Goal: Complete application form

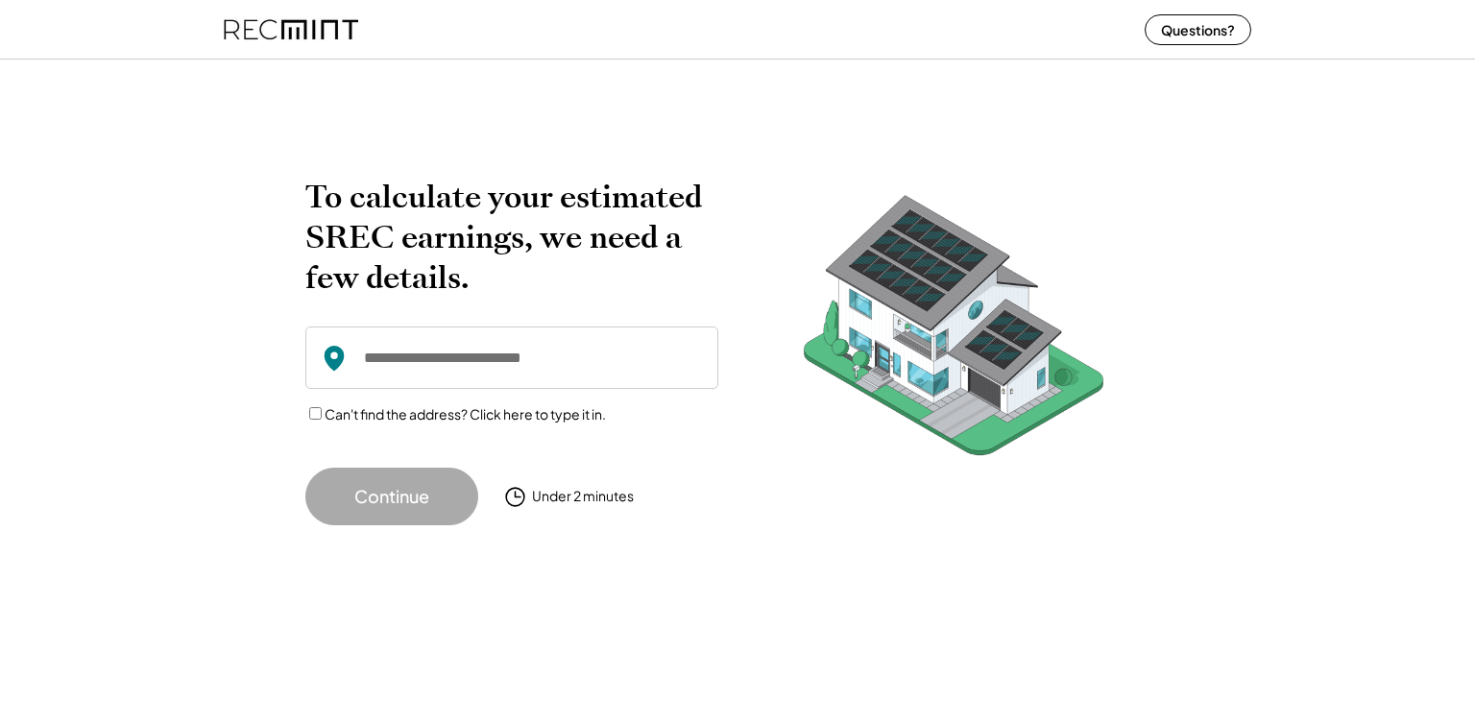
click at [486, 358] on input "input" at bounding box center [511, 357] width 413 height 62
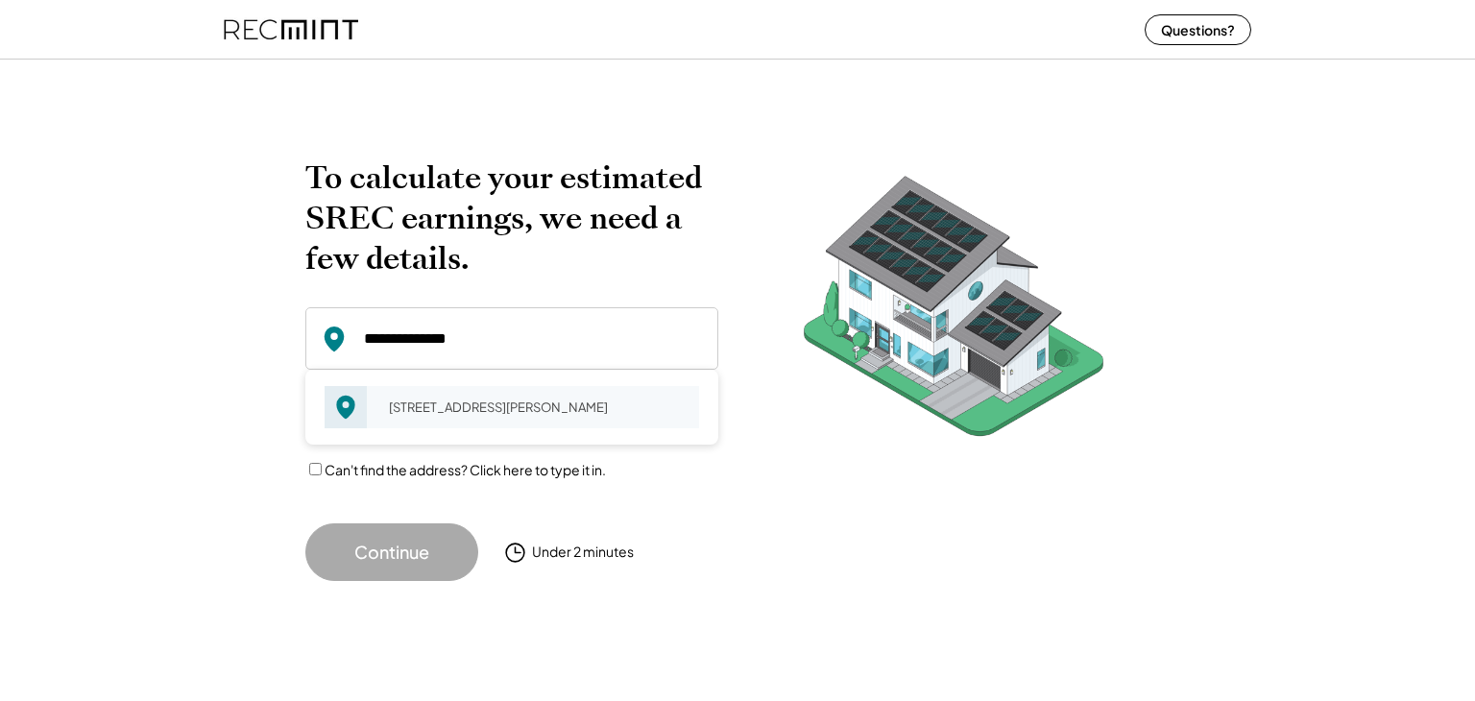
click at [477, 417] on div "[STREET_ADDRESS][PERSON_NAME]" at bounding box center [537, 407] width 323 height 27
type input "**********"
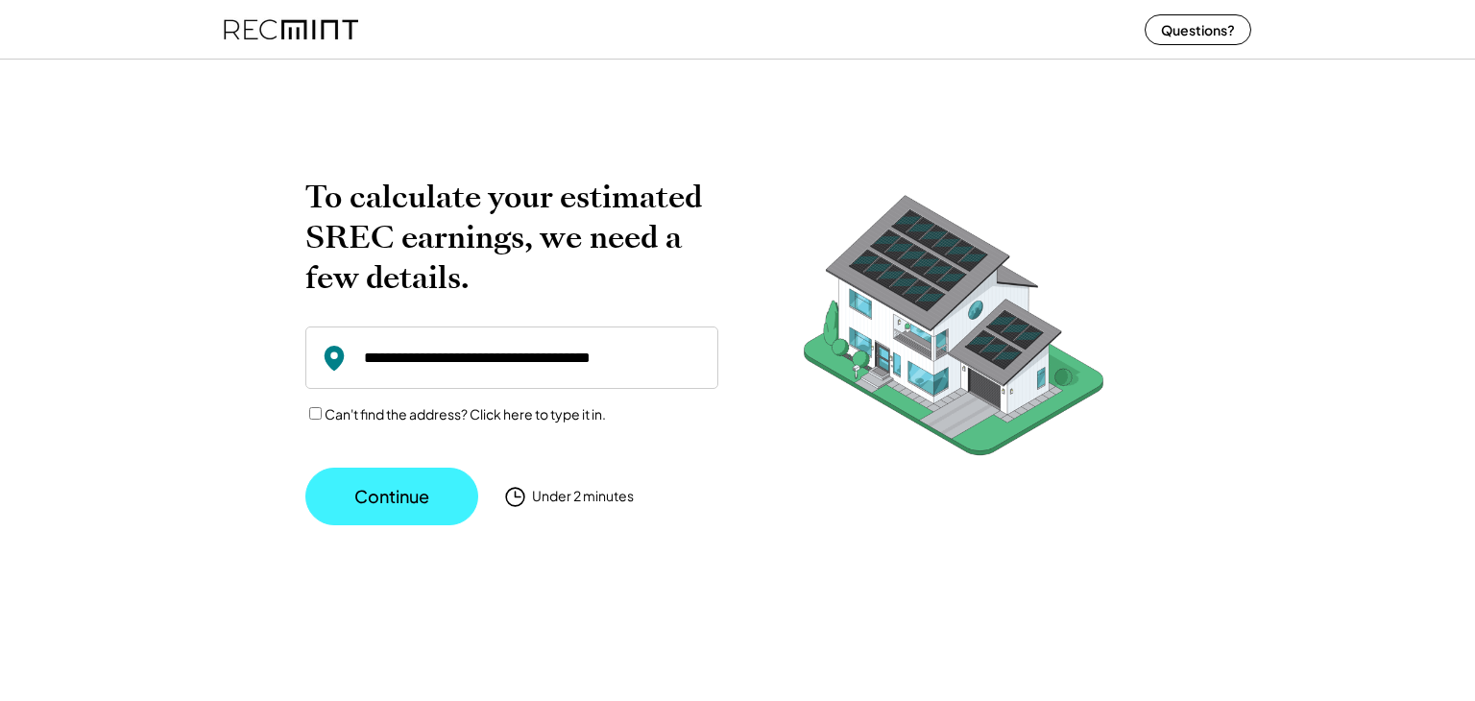
click at [420, 493] on button "Continue" at bounding box center [391, 497] width 173 height 58
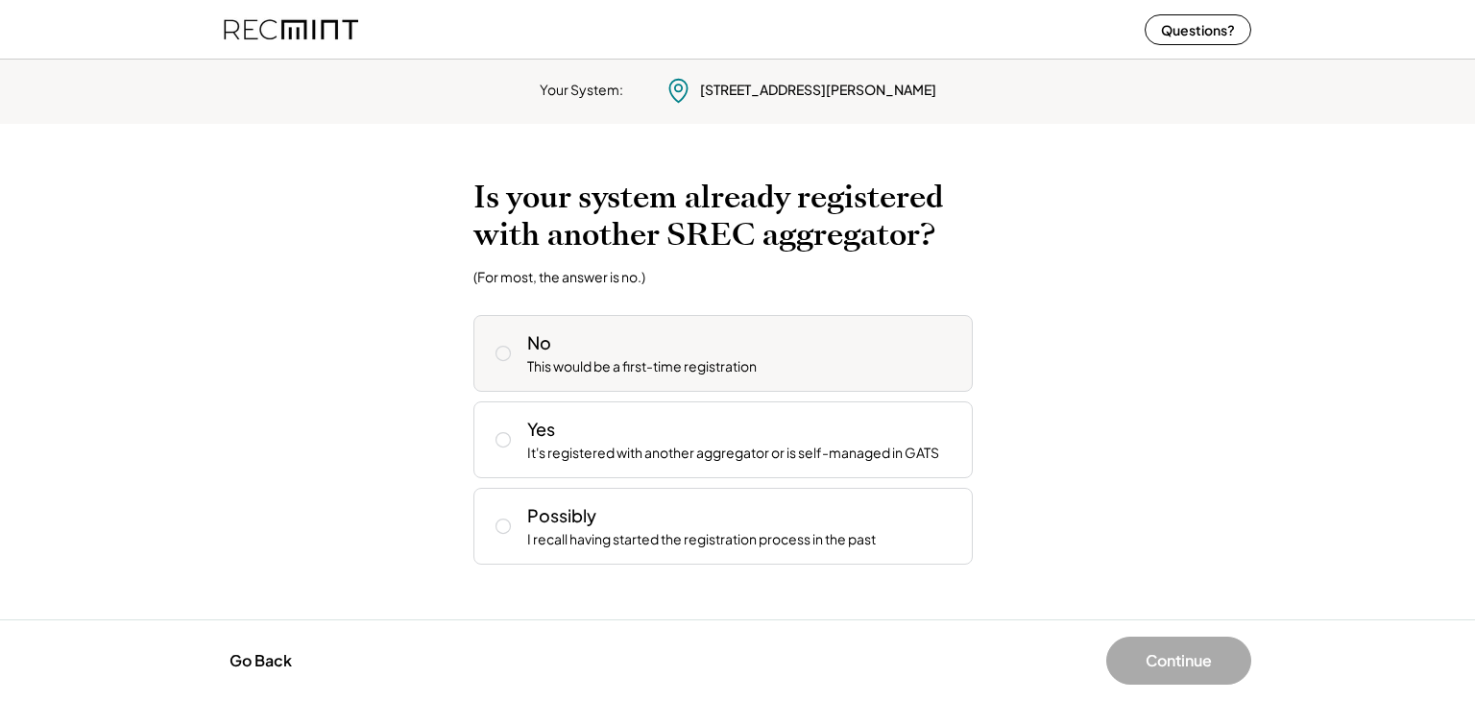
click at [536, 335] on div "No" at bounding box center [539, 342] width 24 height 24
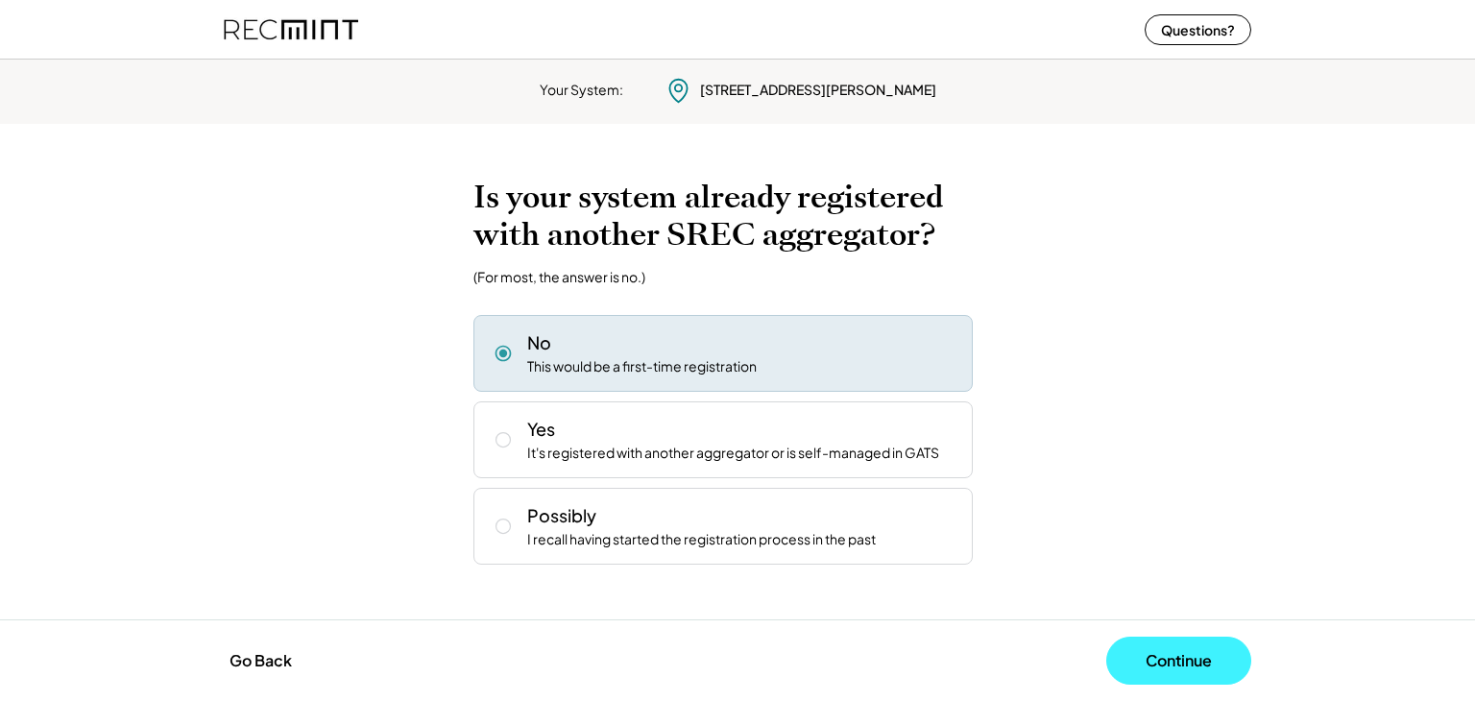
click at [1213, 668] on button "Continue" at bounding box center [1178, 661] width 145 height 48
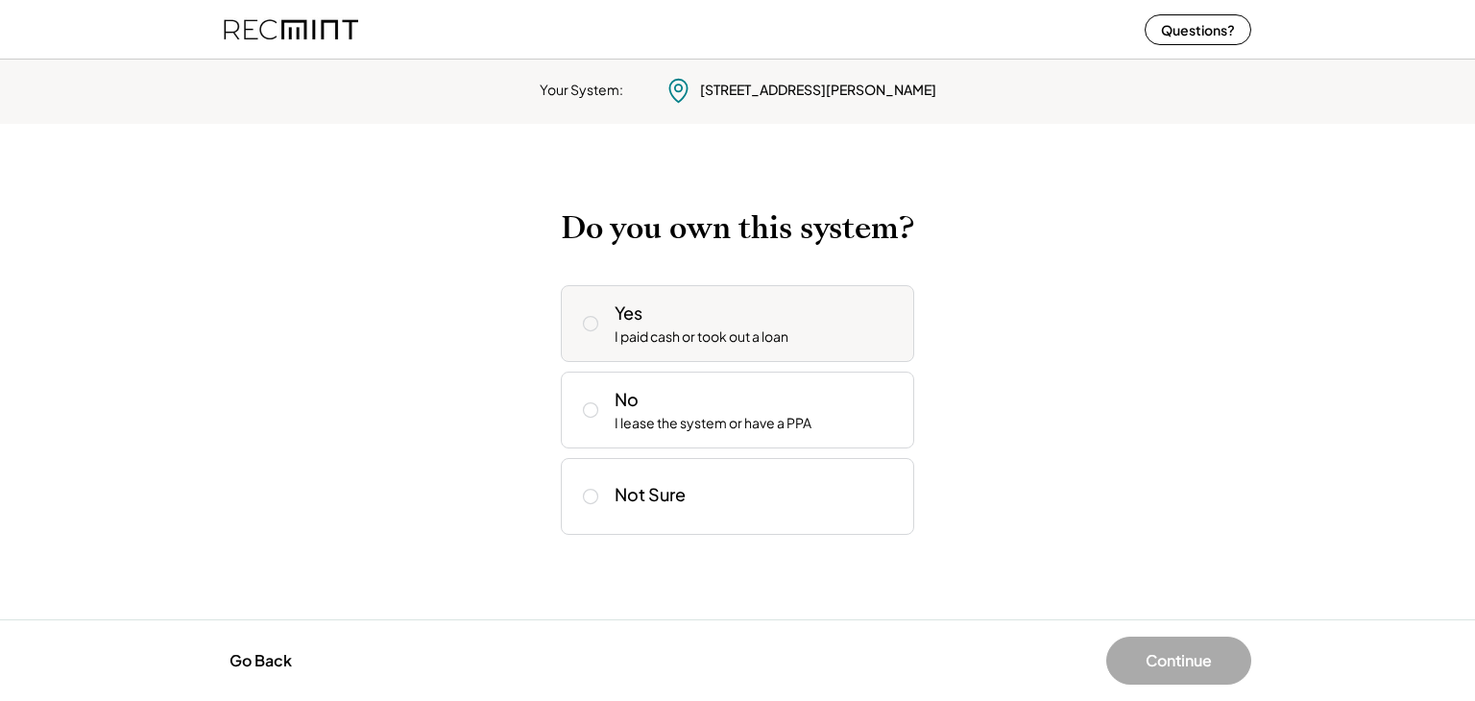
click at [856, 329] on div "Yes I paid cash or took out a loan" at bounding box center [756, 323] width 284 height 46
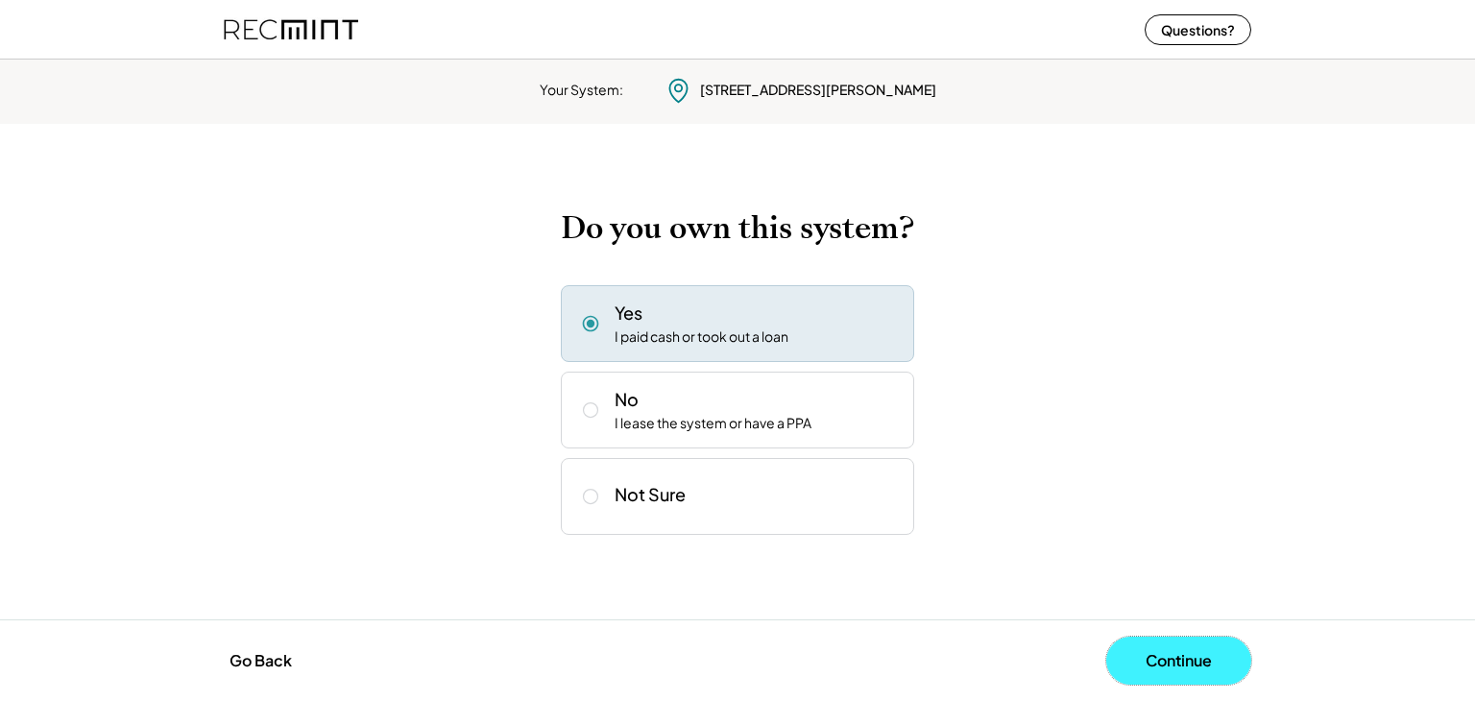
click at [1164, 665] on button "Continue" at bounding box center [1178, 661] width 145 height 48
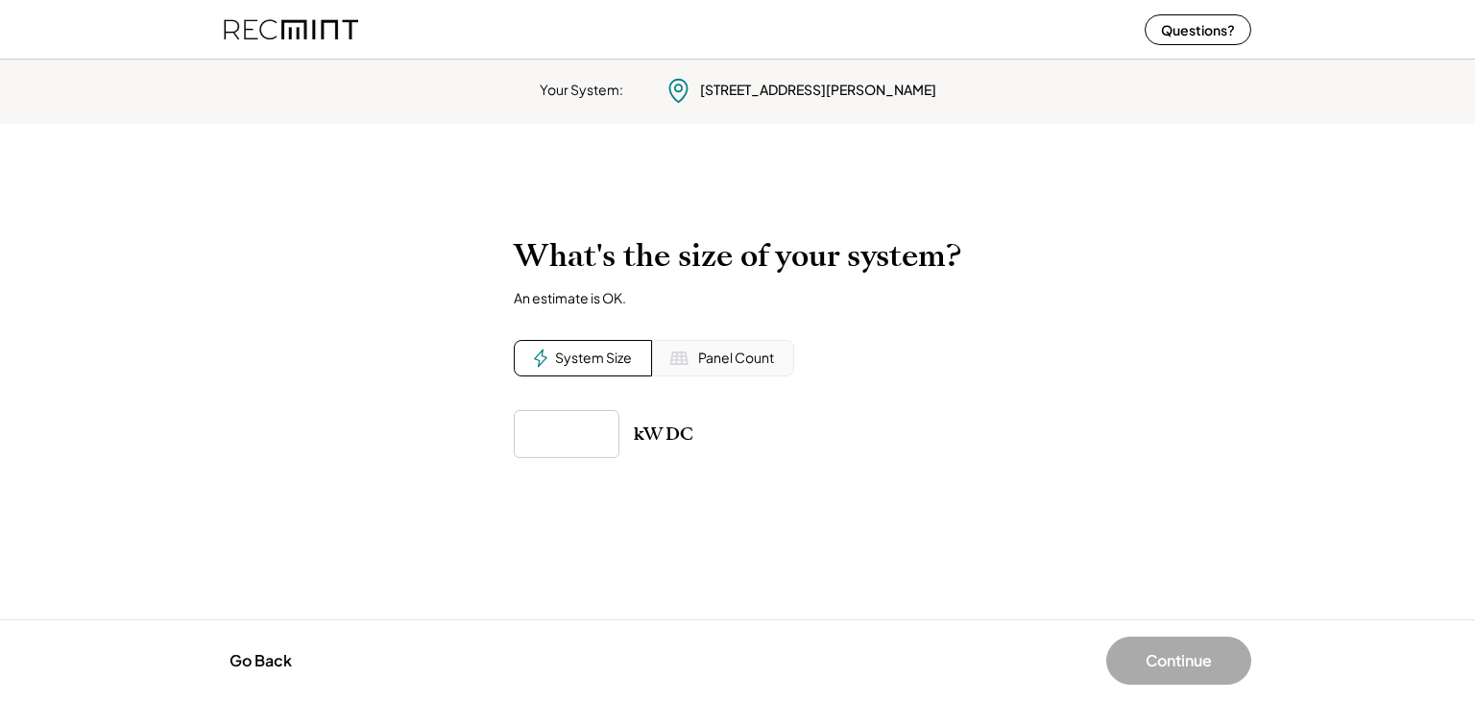
click at [705, 367] on div "Panel Count" at bounding box center [736, 357] width 76 height 19
